Goal: Check status: Check status

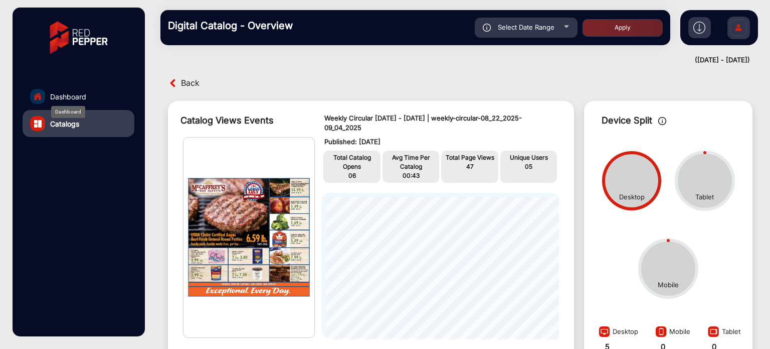
click at [62, 106] on div "Dashboard" at bounding box center [68, 112] width 34 height 12
click at [84, 32] on img at bounding box center [79, 38] width 72 height 50
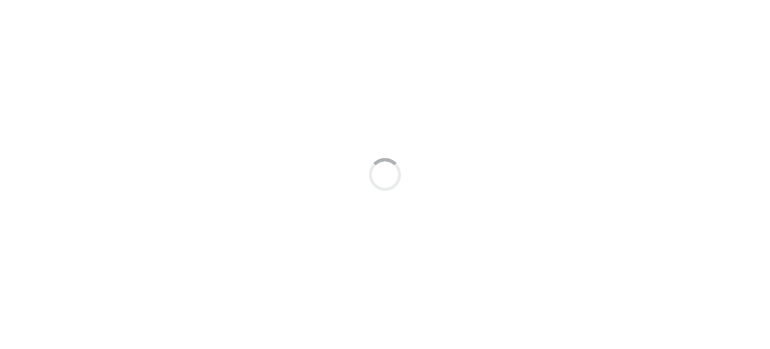
scroll to position [8, 0]
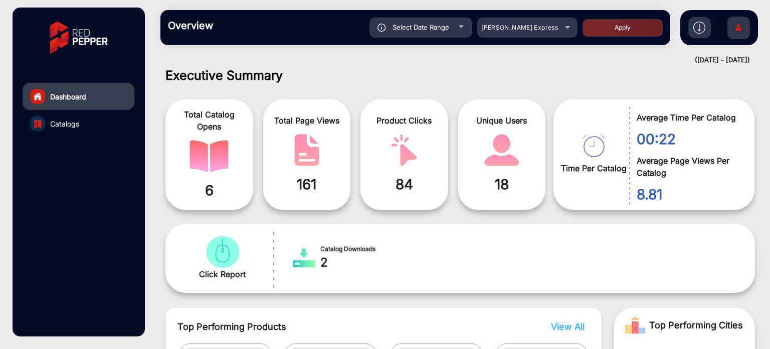
click at [590, 33] on button "Apply" at bounding box center [623, 28] width 80 height 18
click at [549, 30] on span "[PERSON_NAME] Express" at bounding box center [519, 28] width 77 height 8
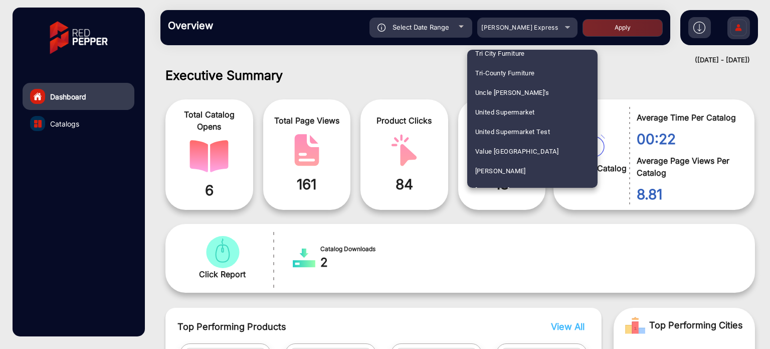
scroll to position [2534, 0]
click at [532, 111] on span "United Supermarket" at bounding box center [505, 112] width 60 height 20
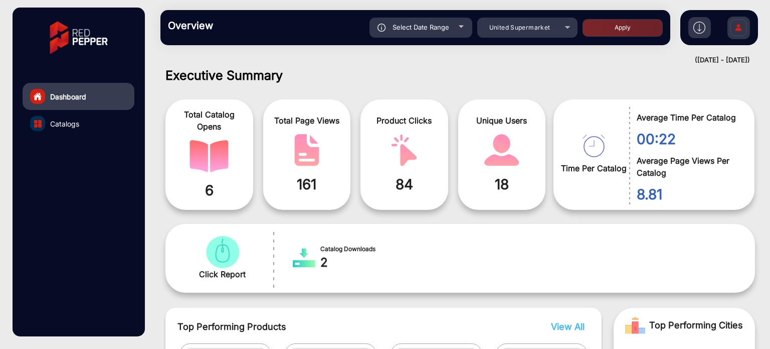
click at [459, 35] on div "Select Date Range" at bounding box center [421, 28] width 103 height 20
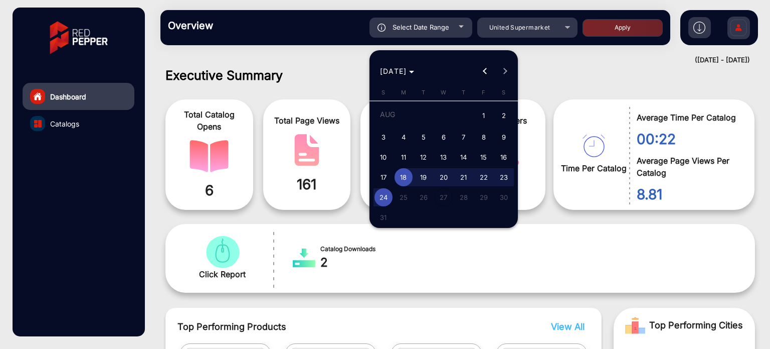
click at [485, 110] on span "1" at bounding box center [484, 116] width 18 height 21
type input "[DATE]"
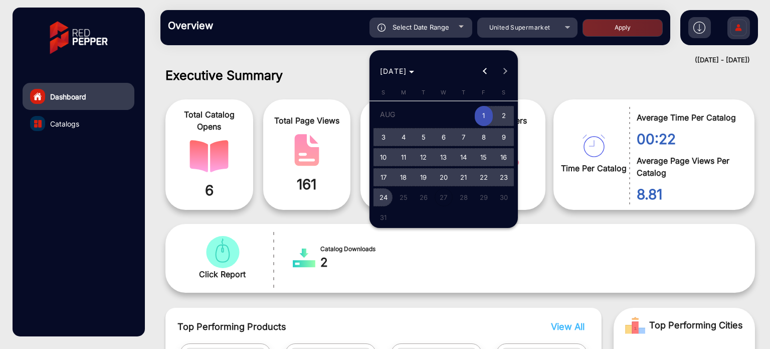
click at [379, 197] on span "24" at bounding box center [384, 197] width 18 height 18
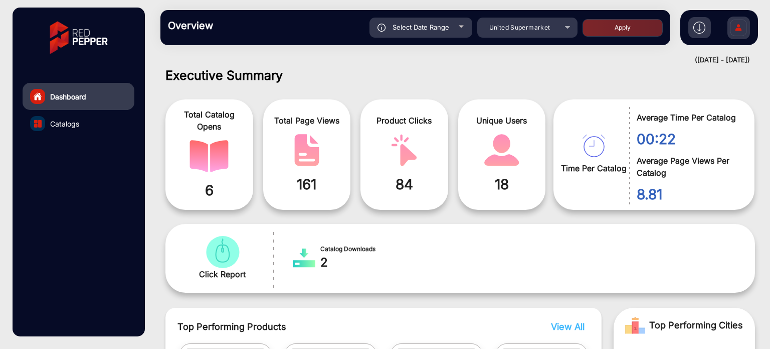
type input "[DATE]"
click at [634, 31] on button "Apply" at bounding box center [623, 28] width 80 height 18
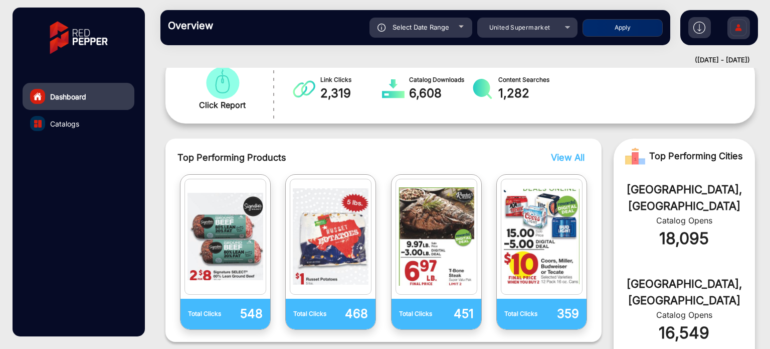
scroll to position [226, 0]
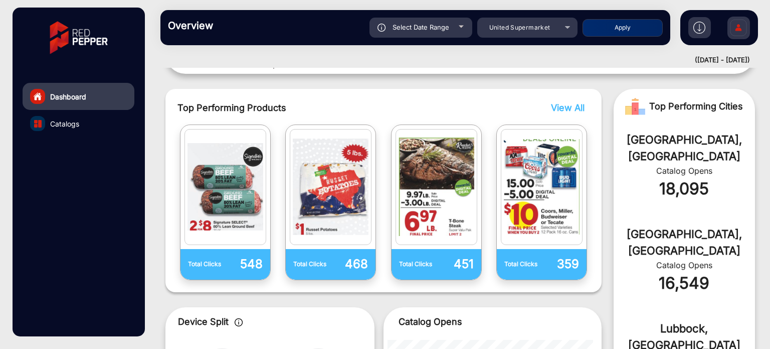
drag, startPoint x: 770, startPoint y: 166, endPoint x: 769, endPoint y: 188, distance: 22.1
click at [0, 348] on div at bounding box center [0, 349] width 0 height 0
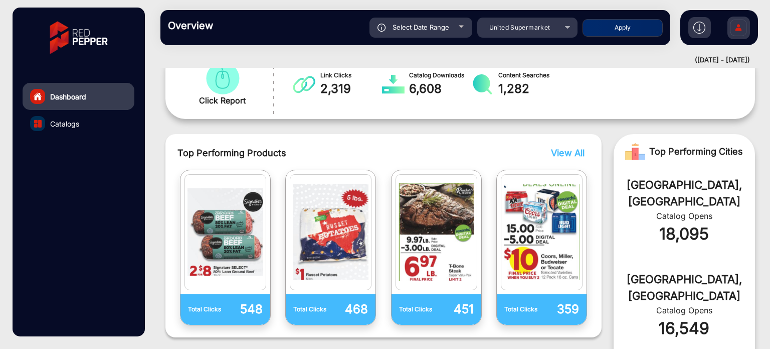
scroll to position [0, 0]
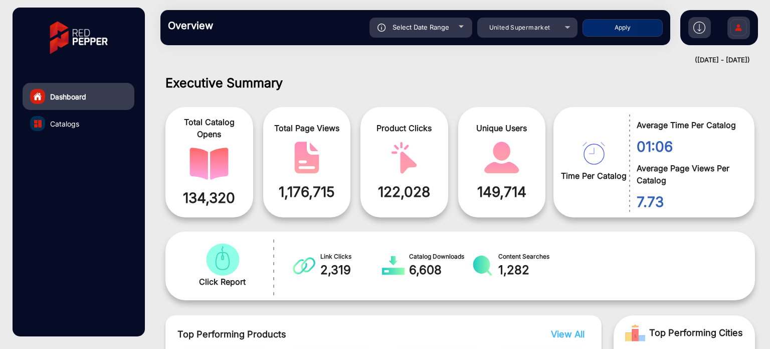
click at [444, 28] on span "Select Date Range" at bounding box center [421, 27] width 57 height 8
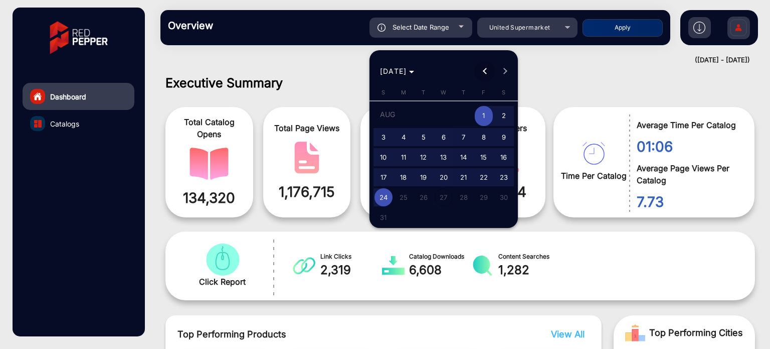
click at [484, 70] on button "Previous month" at bounding box center [485, 71] width 20 height 20
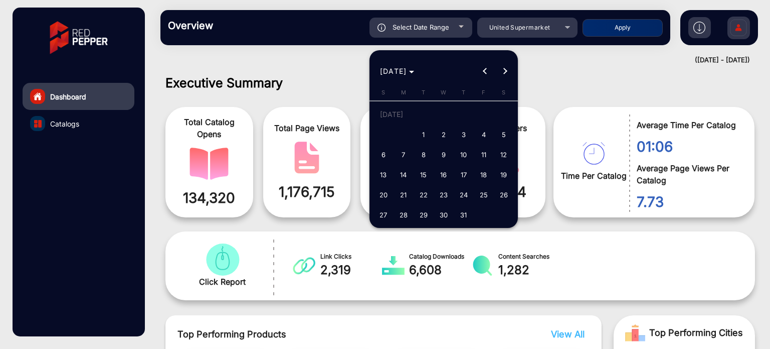
click at [423, 134] on span "1" at bounding box center [424, 134] width 18 height 18
type input "[DATE]"
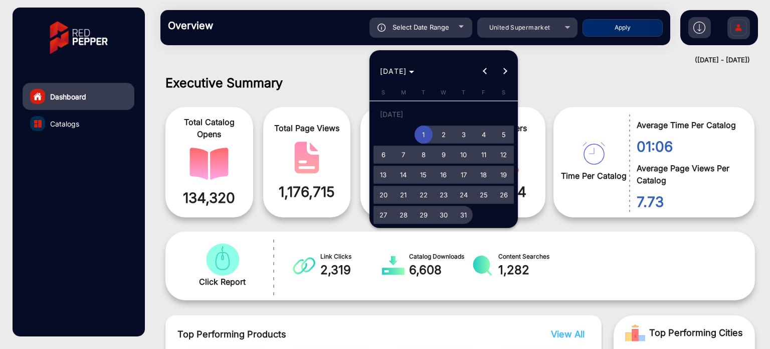
click at [464, 212] on span "31" at bounding box center [464, 215] width 18 height 18
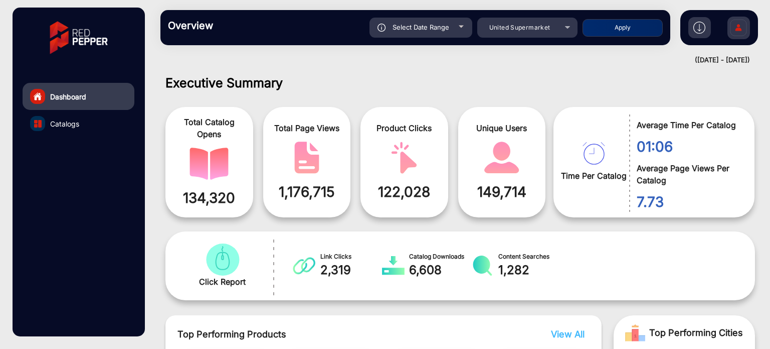
type input "[DATE]"
click at [612, 26] on button "Apply" at bounding box center [623, 28] width 80 height 18
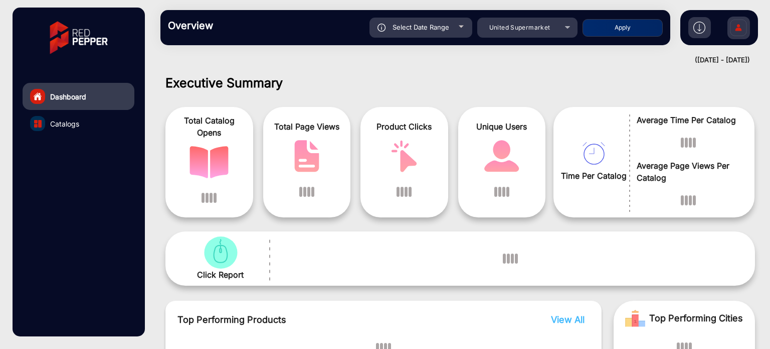
scroll to position [8, 0]
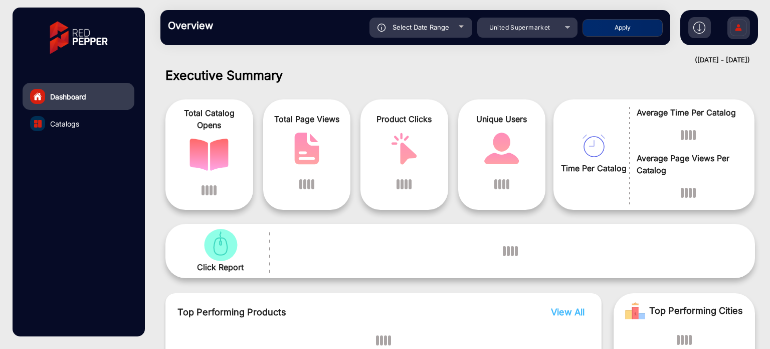
click at [767, 77] on div "Executive Summary Total Catalog Opens Total Page Views Product Clicks Unique Us…" at bounding box center [460, 208] width 620 height 281
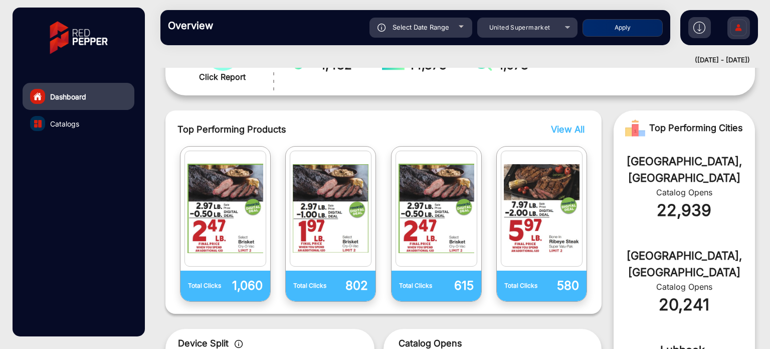
scroll to position [480, 0]
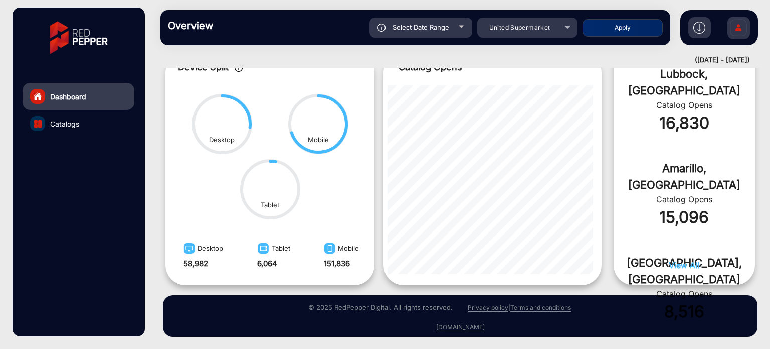
click at [452, 23] on div "Select Date Range" at bounding box center [421, 28] width 103 height 20
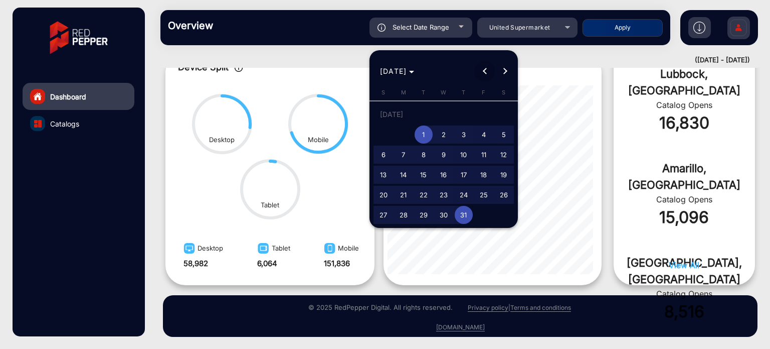
click at [484, 71] on button "Previous month" at bounding box center [485, 71] width 20 height 20
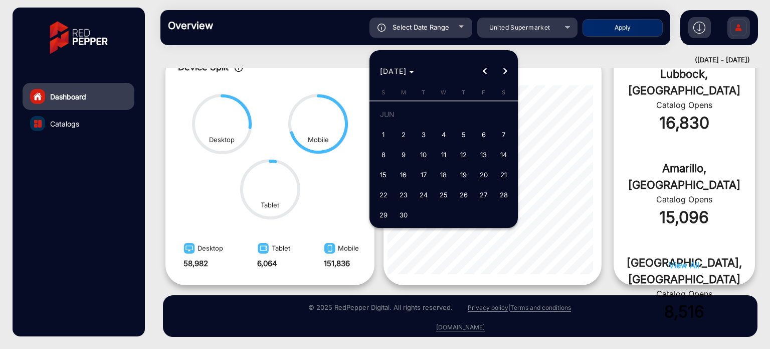
click at [380, 138] on span "1" at bounding box center [384, 134] width 18 height 18
type input "[DATE]"
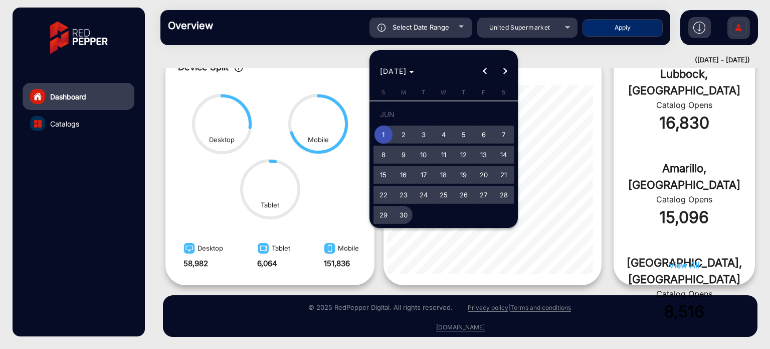
click at [404, 213] on span "30" at bounding box center [404, 215] width 18 height 18
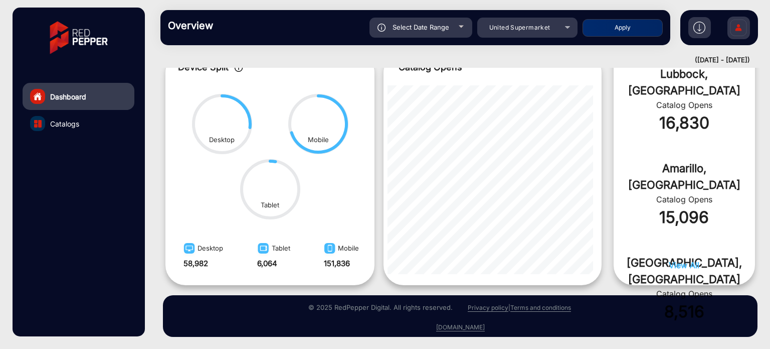
type input "[DATE]"
click at [604, 28] on button "Apply" at bounding box center [623, 28] width 80 height 18
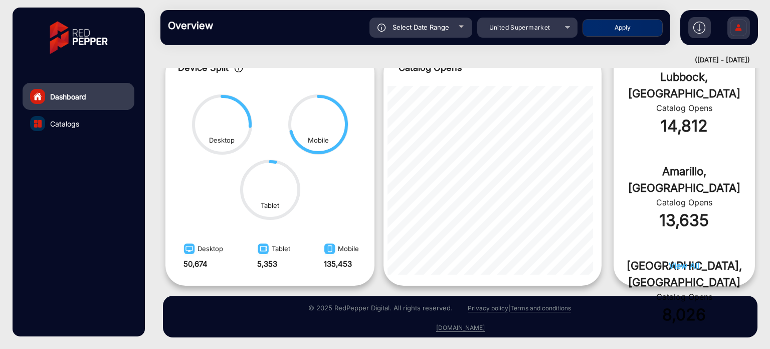
scroll to position [479, 0]
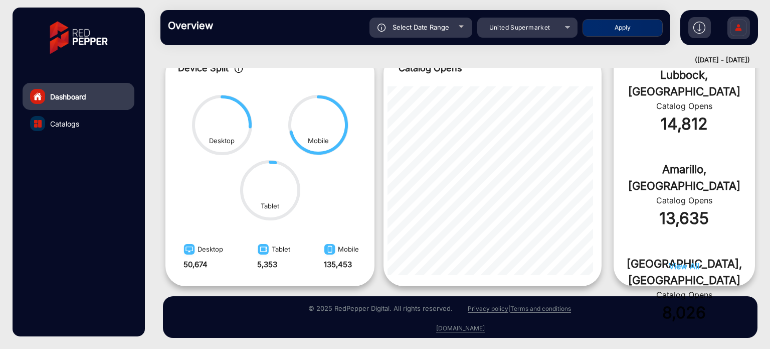
click at [459, 29] on div "Select Date Range" at bounding box center [421, 28] width 103 height 20
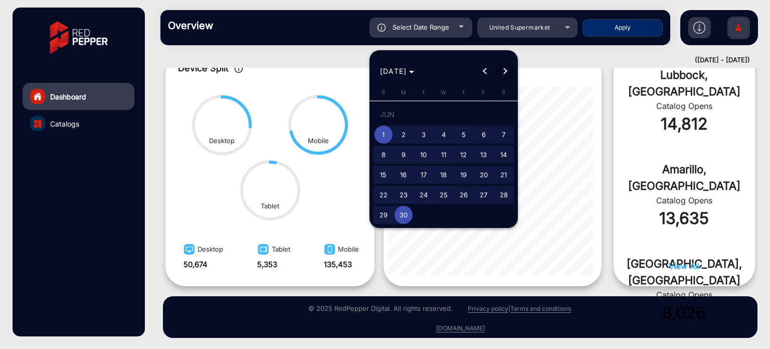
click at [506, 67] on span "Next month" at bounding box center [505, 71] width 20 height 20
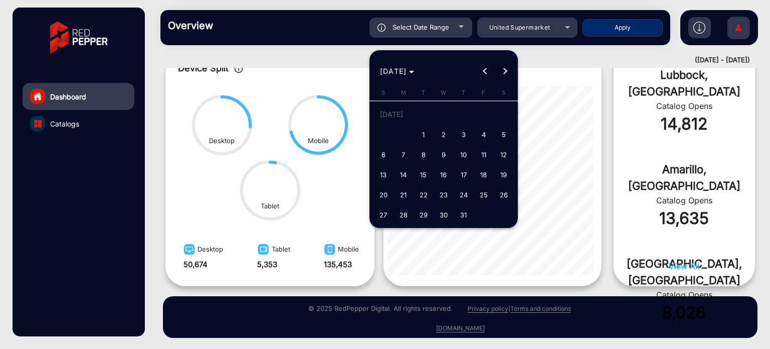
click at [506, 67] on span "Next month" at bounding box center [505, 71] width 20 height 20
click at [481, 117] on span "1" at bounding box center [484, 116] width 18 height 21
type input "[DATE]"
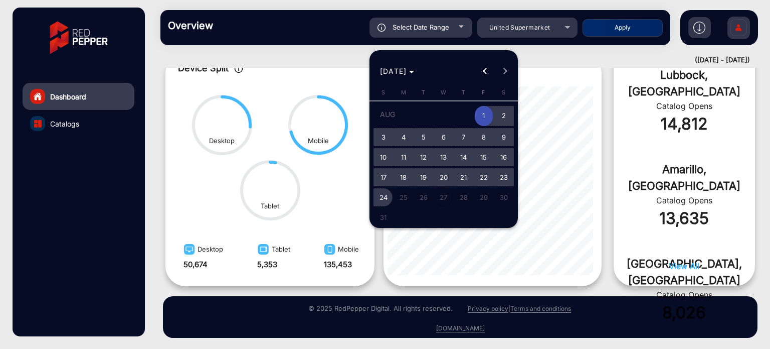
click at [377, 199] on span "24" at bounding box center [384, 197] width 18 height 18
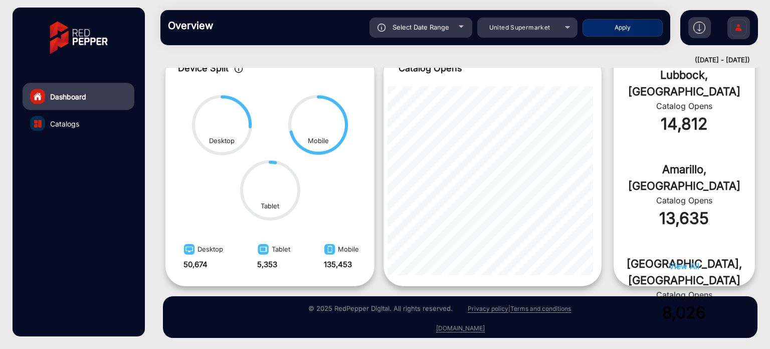
type input "[DATE]"
click at [628, 24] on button "Apply" at bounding box center [623, 28] width 80 height 18
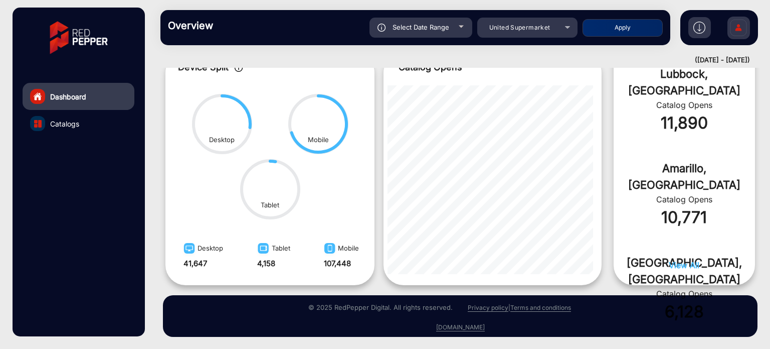
scroll to position [0, 0]
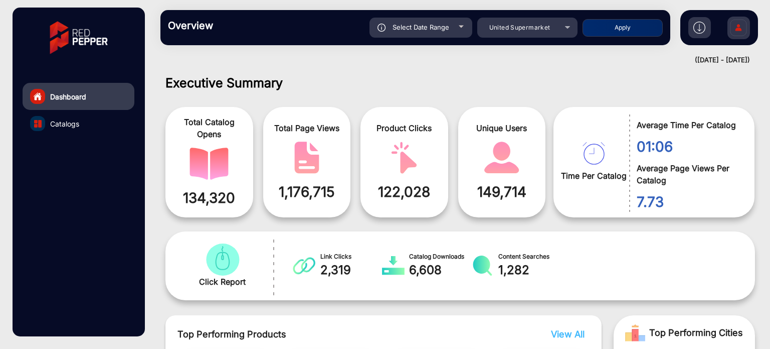
click at [447, 20] on div "Select Date Range" at bounding box center [421, 28] width 103 height 20
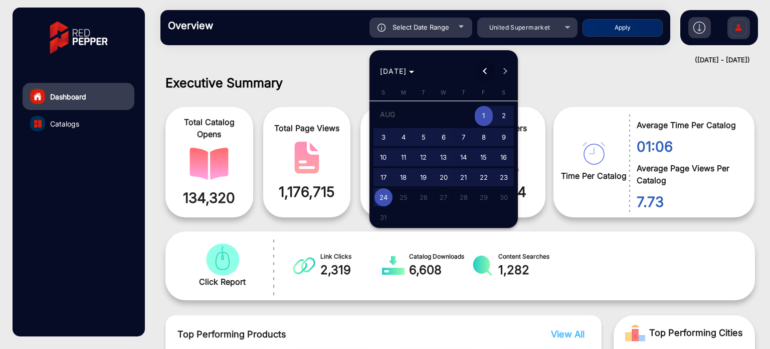
click at [482, 74] on span "Previous month" at bounding box center [485, 71] width 20 height 20
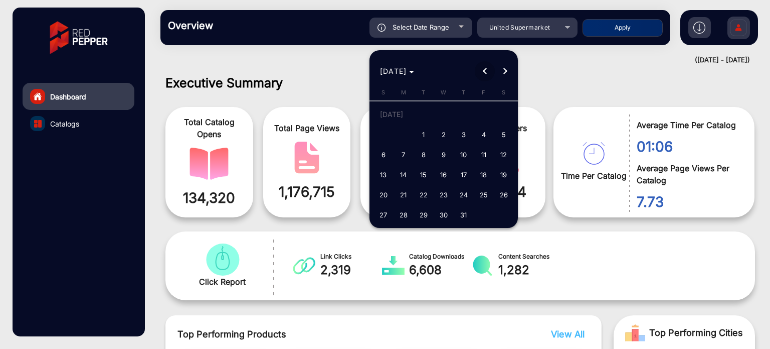
click at [482, 74] on span "Previous month" at bounding box center [485, 71] width 20 height 20
click at [463, 111] on span "1" at bounding box center [464, 116] width 18 height 21
type input "[DATE]"
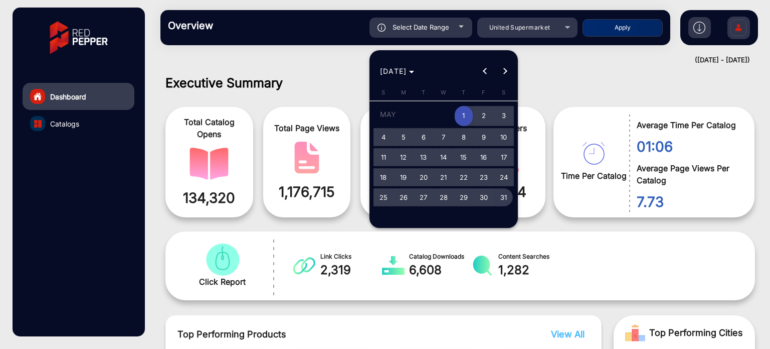
click at [502, 193] on span "31" at bounding box center [504, 197] width 18 height 18
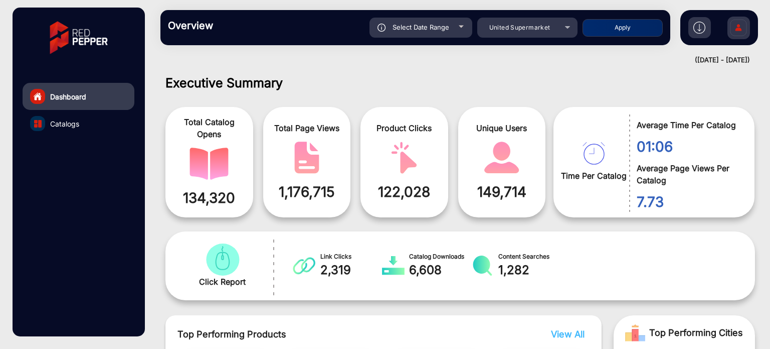
type input "[DATE]"
click at [620, 28] on button "Apply" at bounding box center [623, 28] width 80 height 18
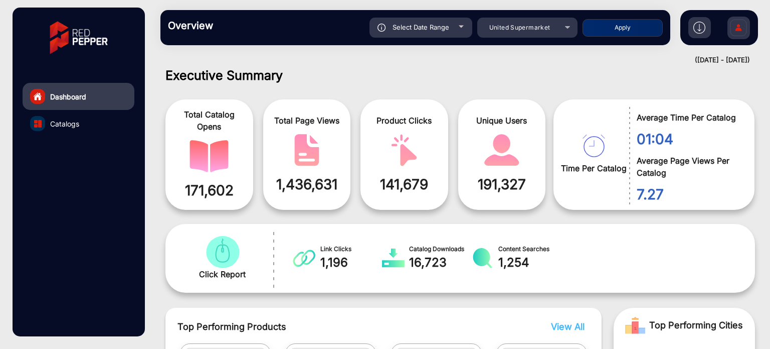
click at [449, 27] on div "Select Date Range" at bounding box center [421, 28] width 103 height 20
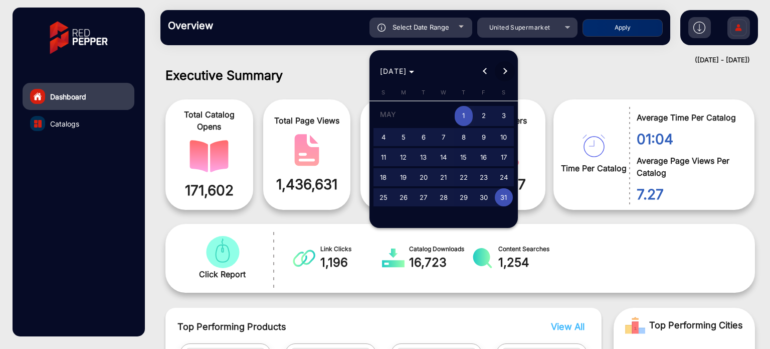
click at [510, 67] on span "Next month" at bounding box center [505, 71] width 20 height 20
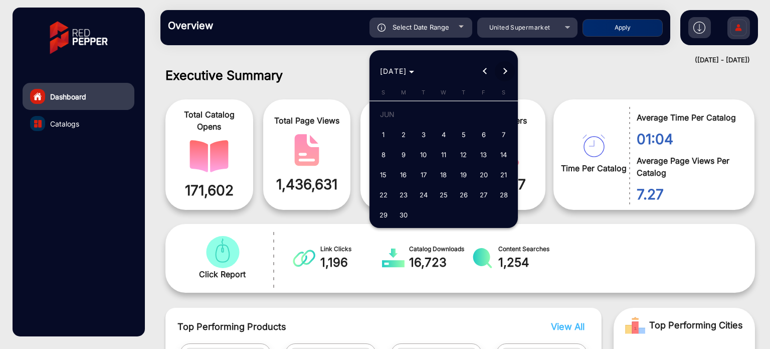
click at [510, 67] on span "Next month" at bounding box center [505, 71] width 20 height 20
click at [484, 114] on span "1" at bounding box center [484, 116] width 18 height 21
type input "[DATE]"
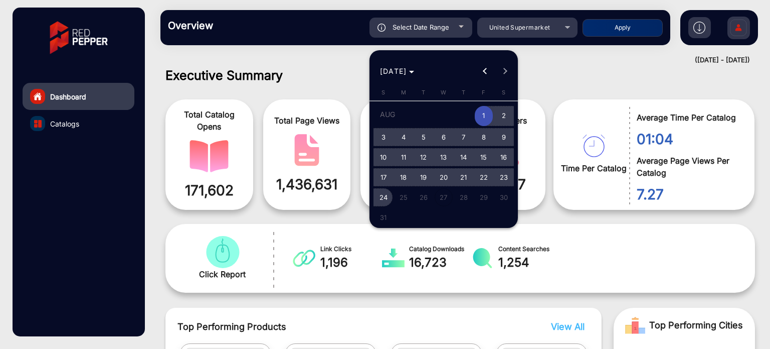
click at [385, 194] on span "24" at bounding box center [384, 197] width 18 height 18
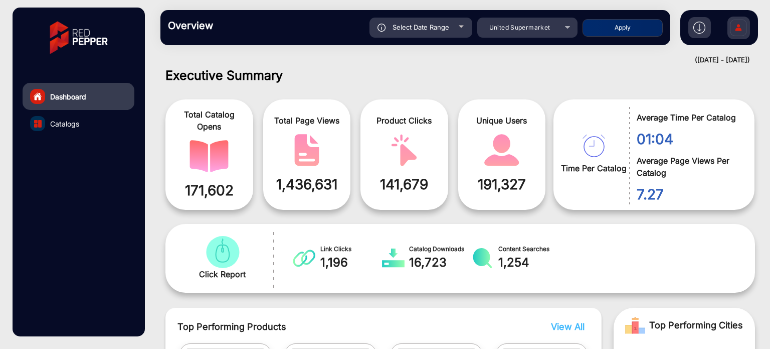
type input "[DATE]"
click at [629, 28] on button "Apply" at bounding box center [623, 28] width 80 height 18
click at [92, 119] on link "Catalogs" at bounding box center [79, 123] width 112 height 27
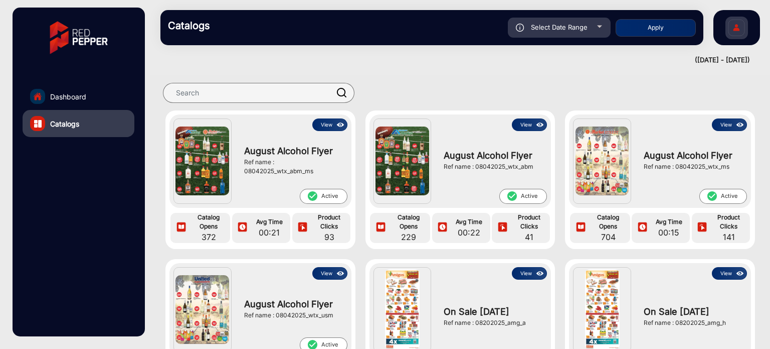
click at [590, 129] on img at bounding box center [603, 160] width 54 height 69
click at [722, 128] on button "View" at bounding box center [729, 124] width 35 height 13
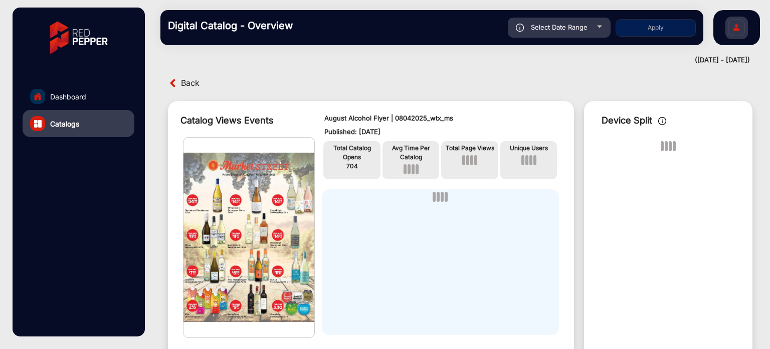
scroll to position [8, 0]
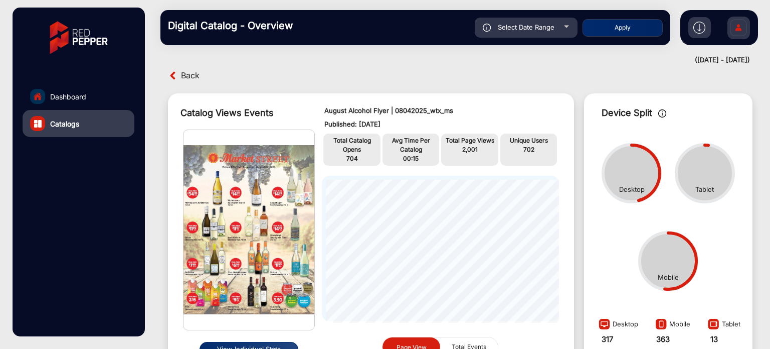
click at [269, 346] on button "View Individual Stats" at bounding box center [249, 349] width 99 height 15
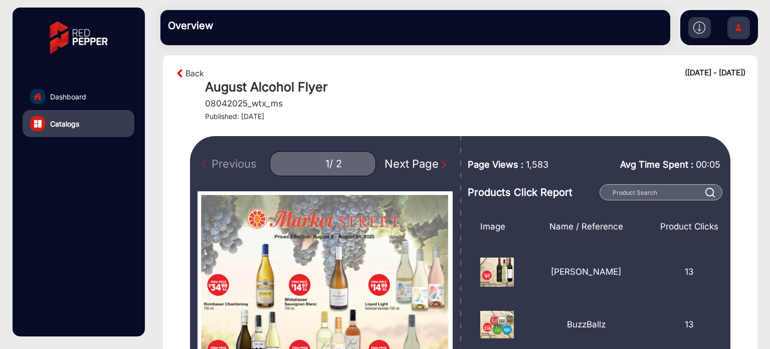
click at [428, 164] on div "Next Page" at bounding box center [417, 163] width 64 height 17
type input "2"
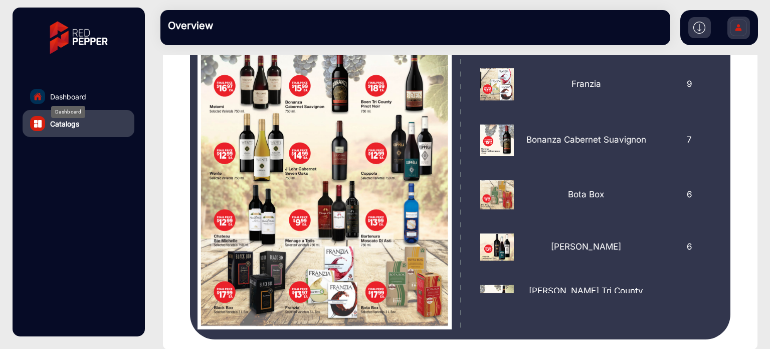
click at [82, 98] on span "Dashboard" at bounding box center [68, 96] width 36 height 11
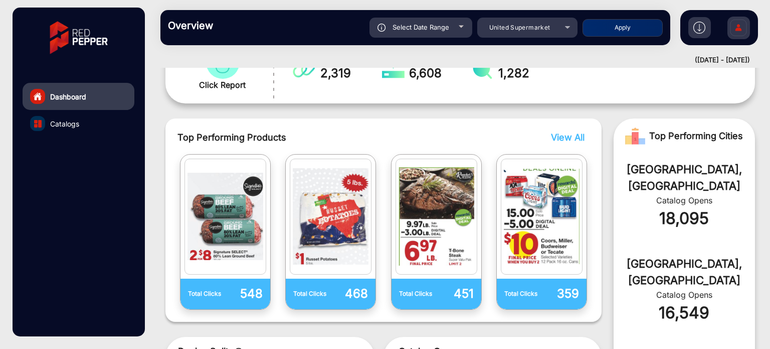
scroll to position [8, 0]
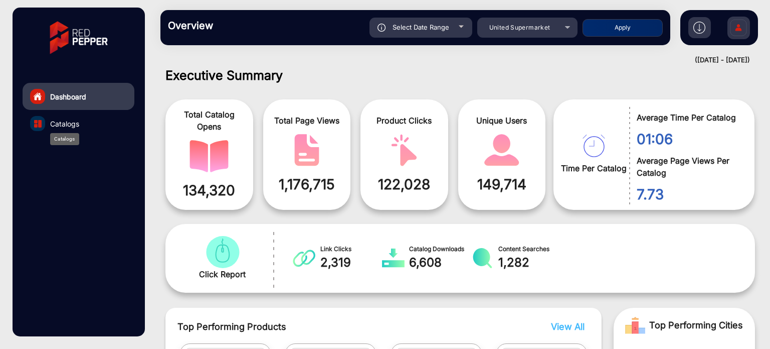
click at [70, 124] on span "Catalogs" at bounding box center [64, 123] width 29 height 11
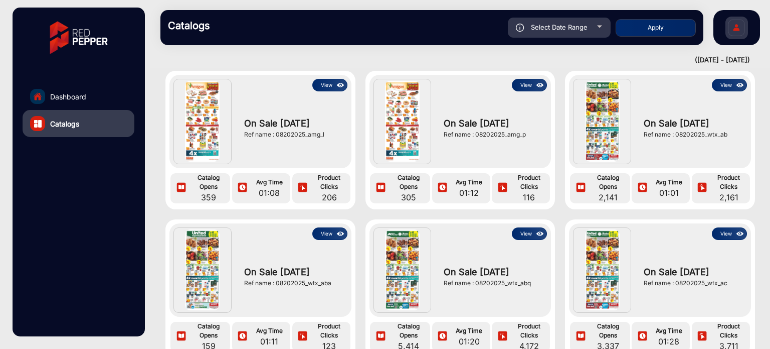
scroll to position [413, 0]
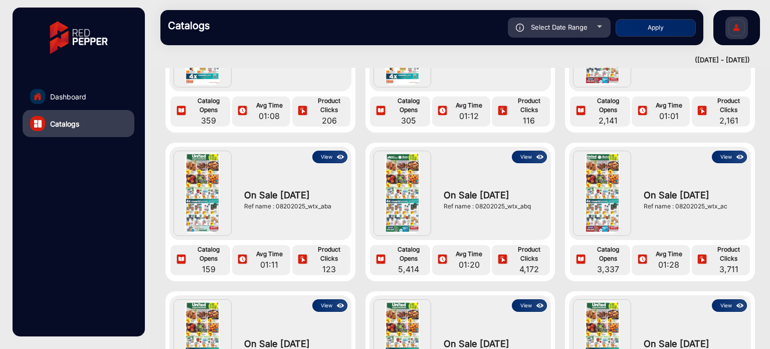
click at [412, 184] on img at bounding box center [402, 192] width 35 height 81
click at [521, 154] on button "View" at bounding box center [529, 156] width 35 height 13
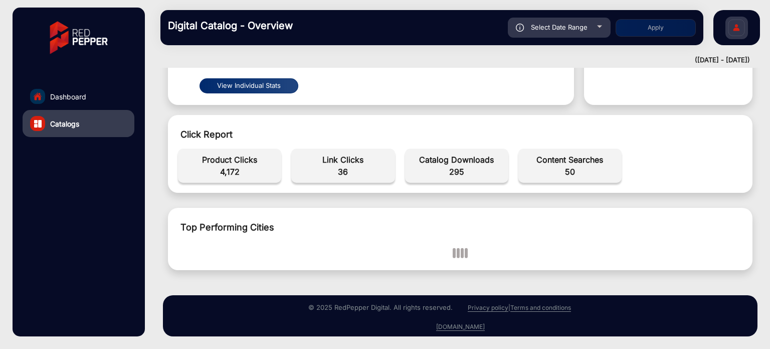
scroll to position [8, 0]
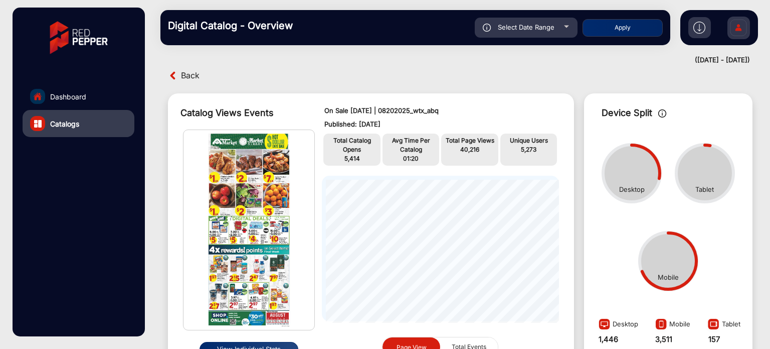
click at [259, 344] on button "View Individual Stats" at bounding box center [249, 349] width 99 height 15
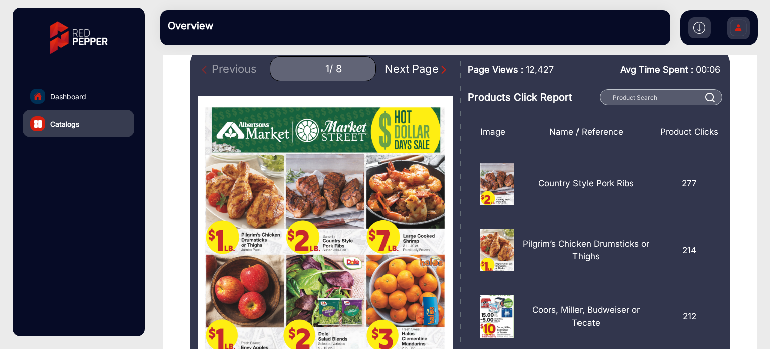
scroll to position [98, 0]
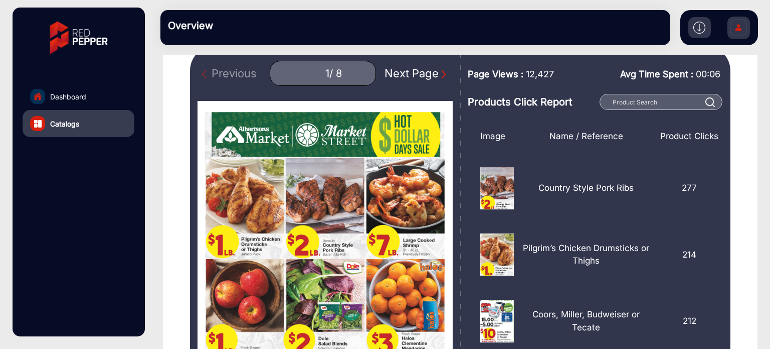
click at [439, 78] on img "Next Page" at bounding box center [444, 74] width 10 height 10
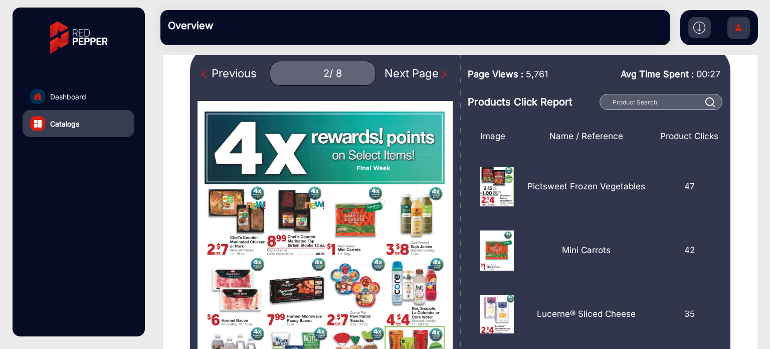
click at [439, 78] on img "Next Page" at bounding box center [444, 74] width 10 height 10
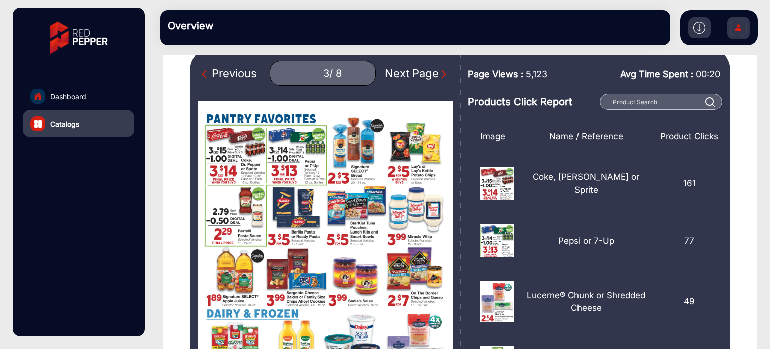
click at [439, 78] on img "Next Page" at bounding box center [444, 74] width 10 height 10
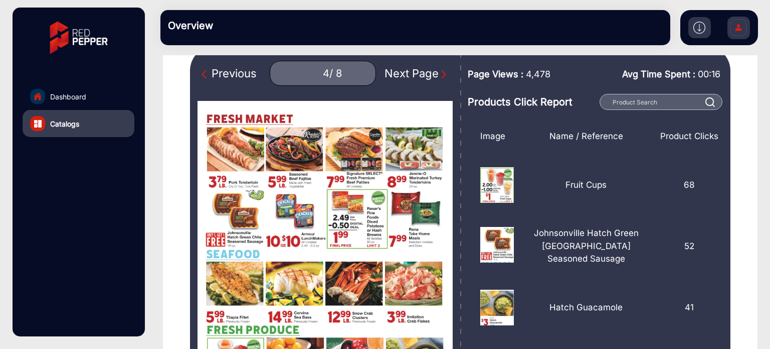
click at [439, 78] on img "Next Page" at bounding box center [444, 74] width 10 height 10
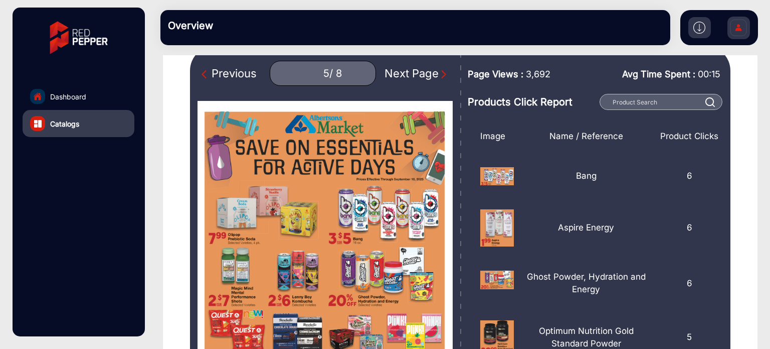
click at [439, 78] on img "Next Page" at bounding box center [444, 74] width 10 height 10
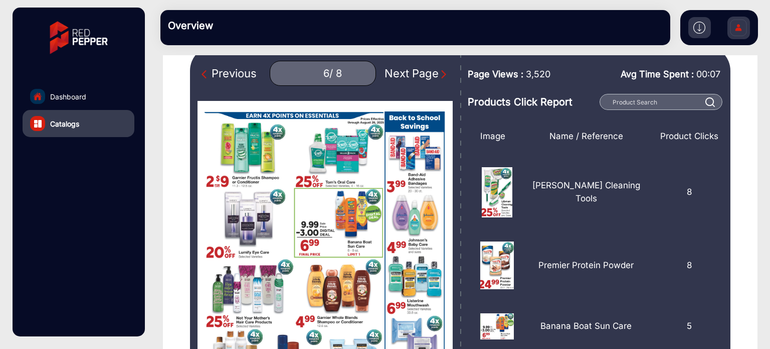
click at [439, 78] on img "Next Page" at bounding box center [444, 74] width 10 height 10
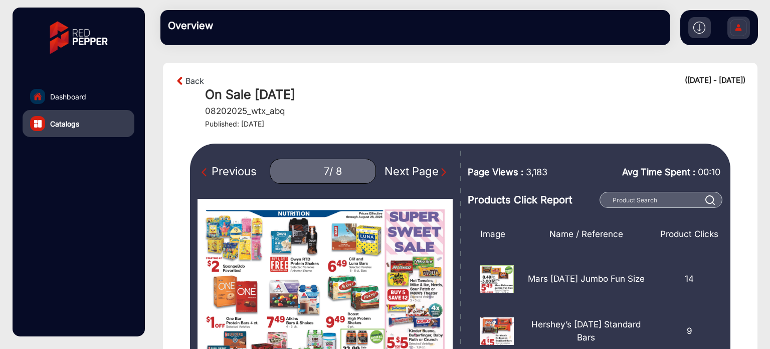
click at [405, 171] on div "Next Page" at bounding box center [417, 171] width 64 height 17
type input "8"
